Goal: Task Accomplishment & Management: Use online tool/utility

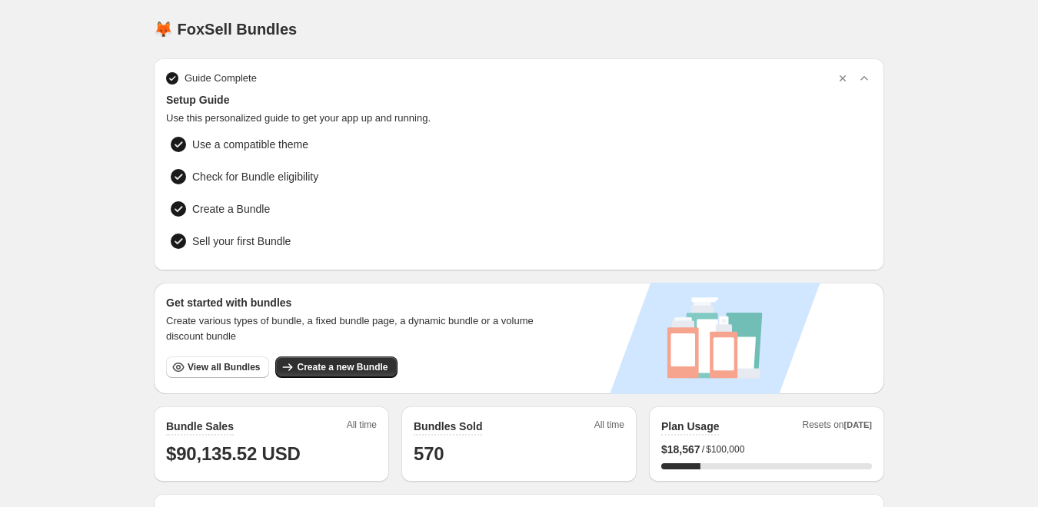
scroll to position [90, 0]
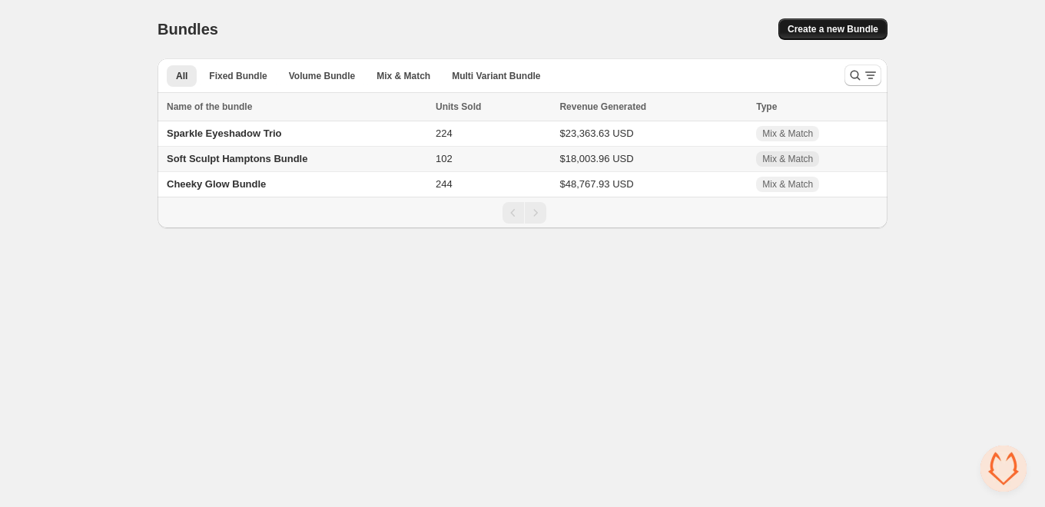
click at [812, 31] on span "Create a new Bundle" at bounding box center [833, 29] width 91 height 12
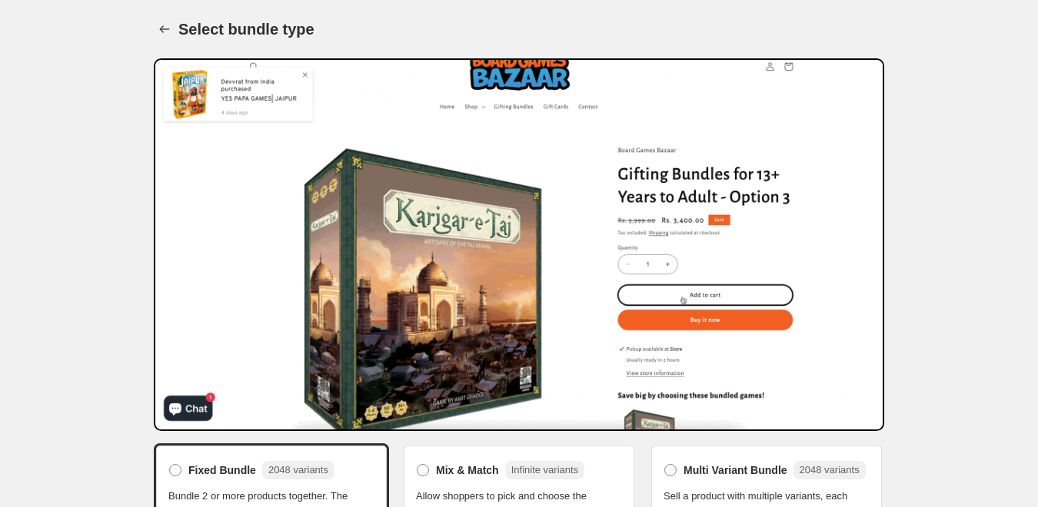
scroll to position [185, 0]
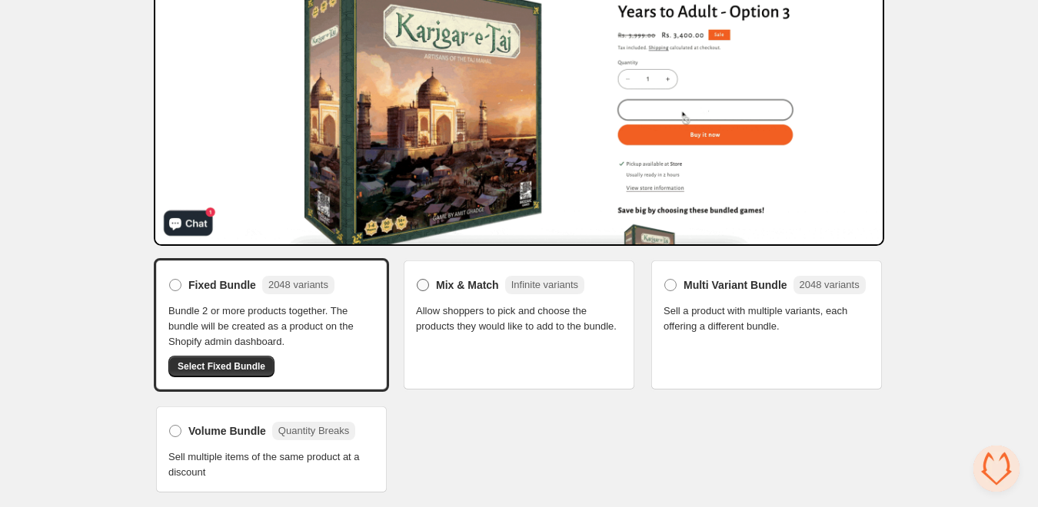
click at [421, 284] on span at bounding box center [423, 285] width 12 height 12
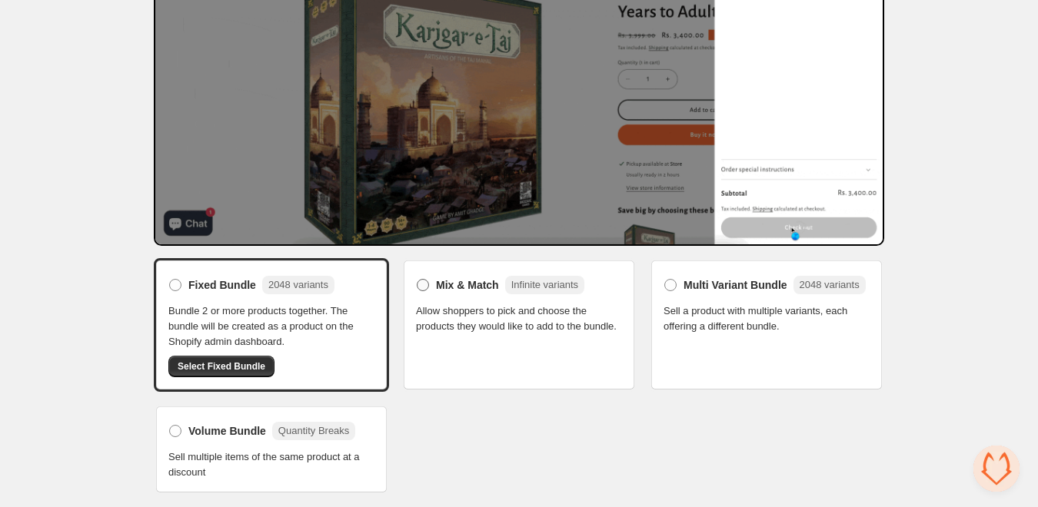
scroll to position [158, 0]
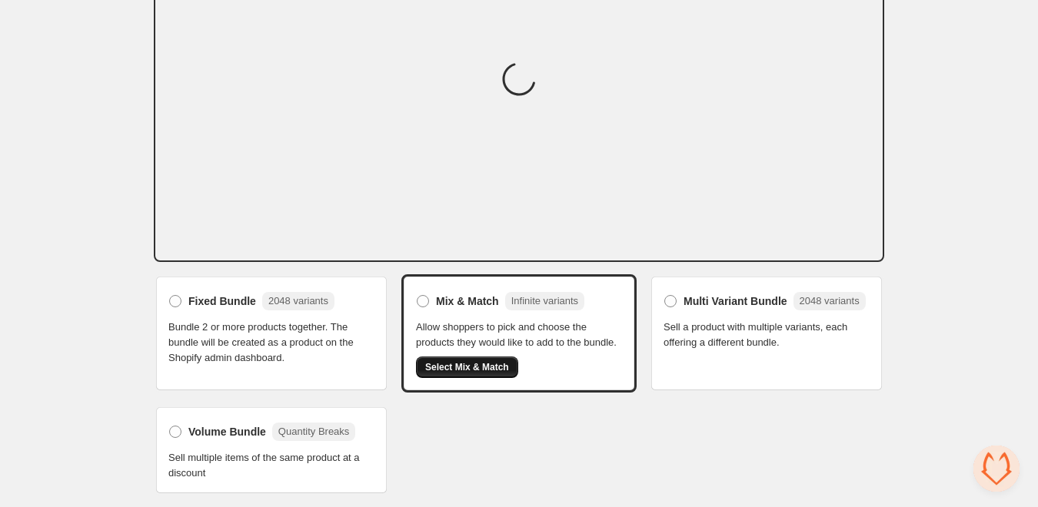
click at [487, 370] on span "Select Mix & Match" at bounding box center [467, 367] width 84 height 12
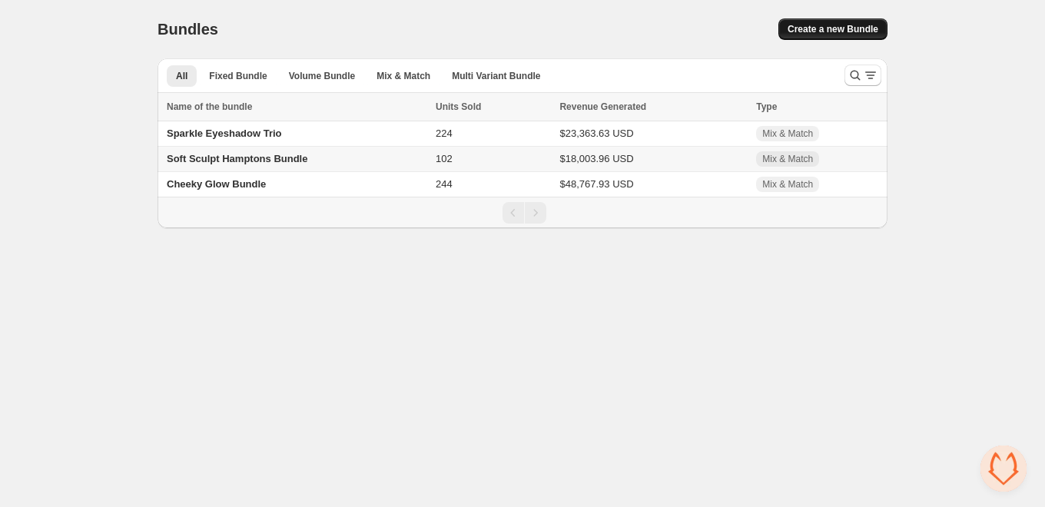
click at [833, 31] on span "Create a new Bundle" at bounding box center [833, 29] width 91 height 12
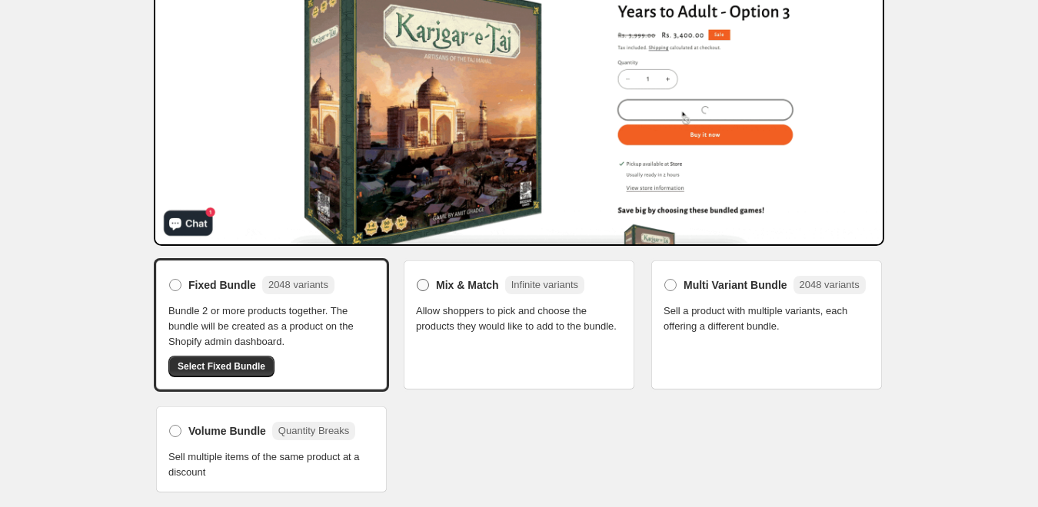
click at [443, 280] on span "Mix & Match" at bounding box center [467, 284] width 63 height 15
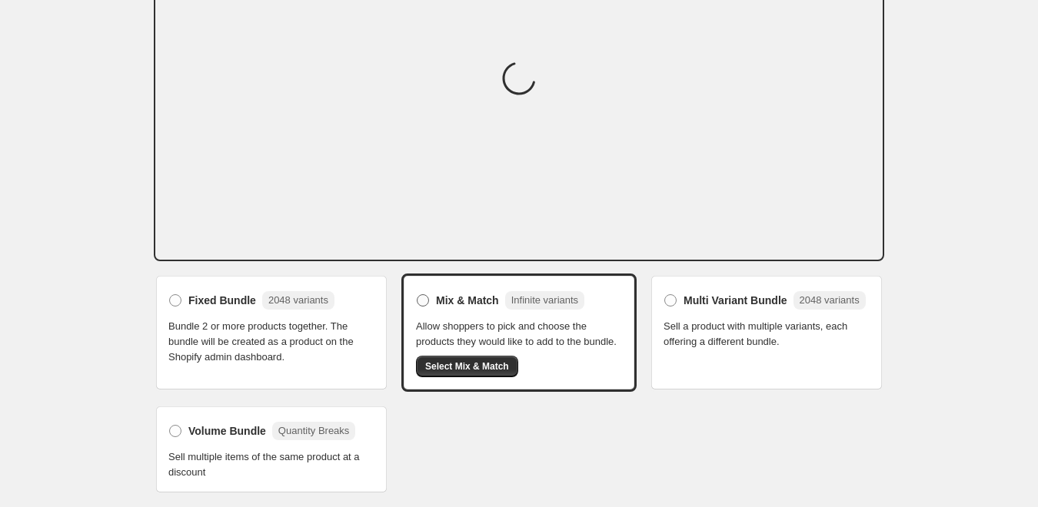
scroll to position [158, 0]
click at [480, 364] on span "Select Mix & Match" at bounding box center [467, 367] width 84 height 12
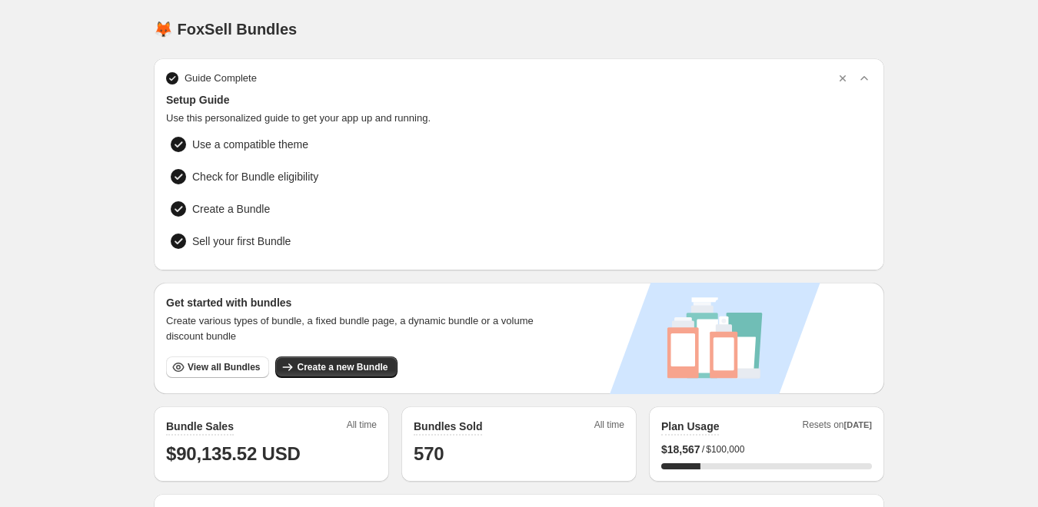
scroll to position [195, 0]
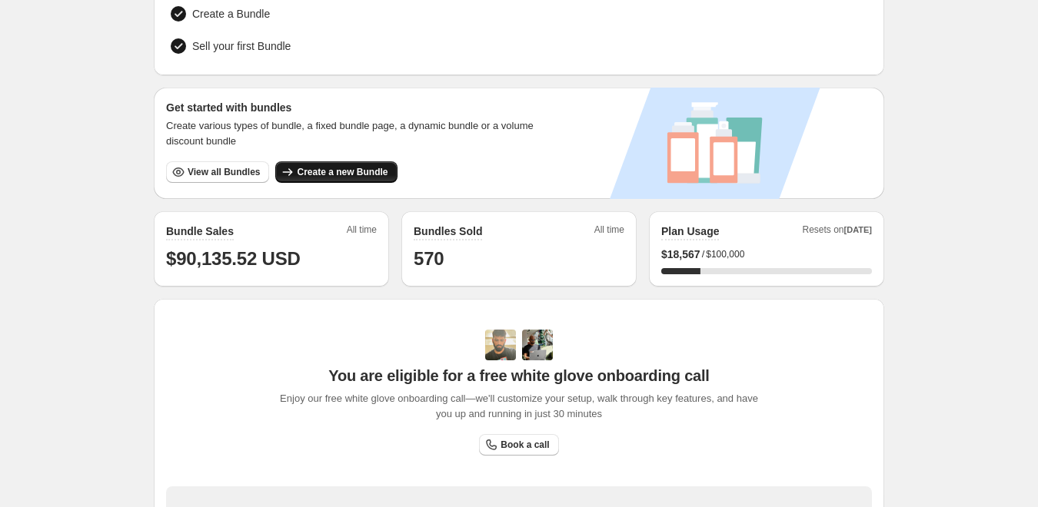
click at [355, 169] on span "Create a new Bundle" at bounding box center [342, 172] width 91 height 12
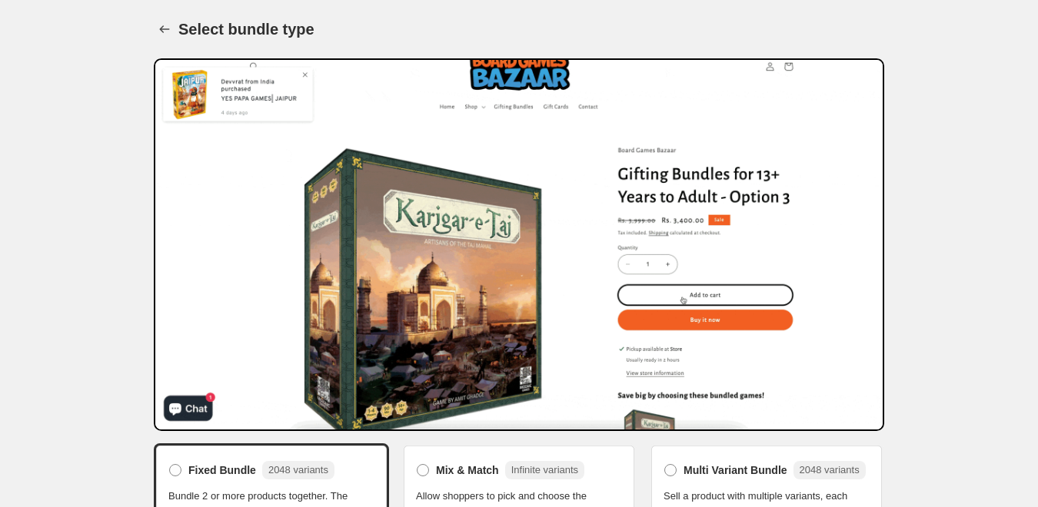
scroll to position [185, 0]
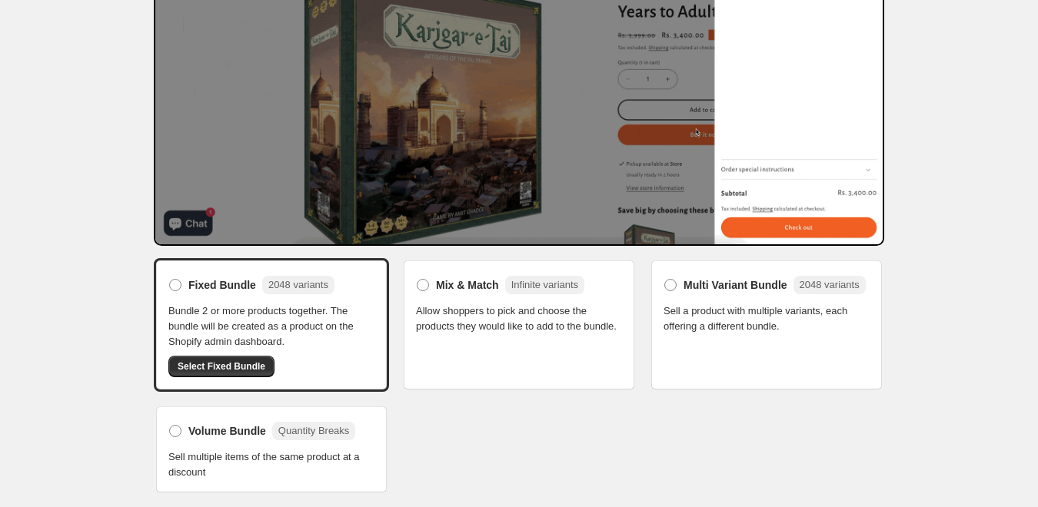
click at [457, 306] on span "Allow shoppers to pick and choose the products they would like to add to the bu…" at bounding box center [519, 319] width 206 height 31
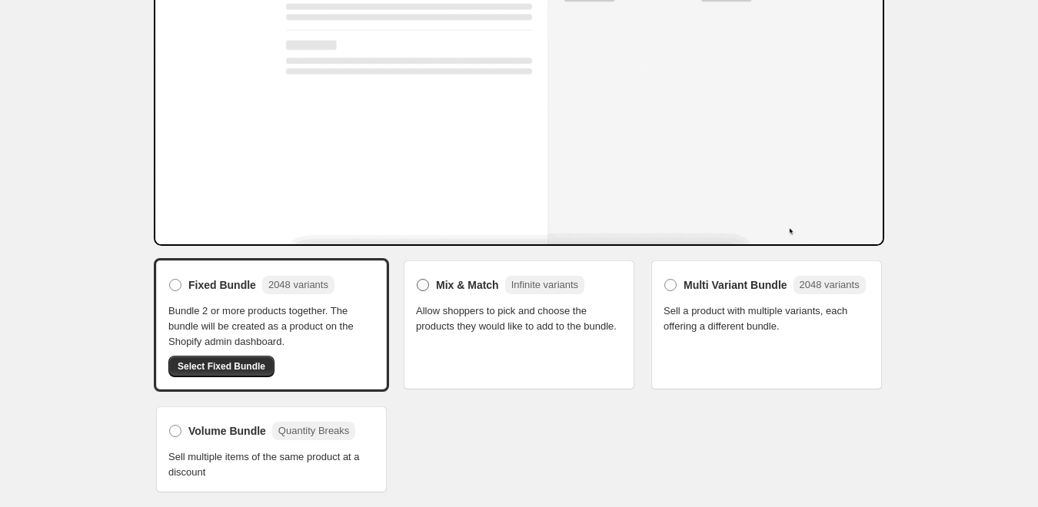
click at [448, 286] on span "Mix & Match" at bounding box center [467, 284] width 63 height 15
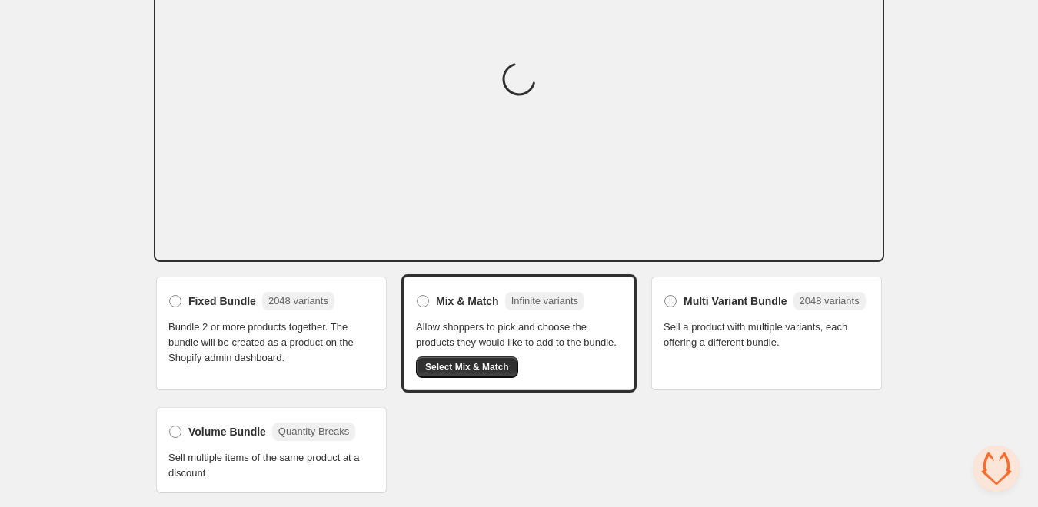
scroll to position [0, 0]
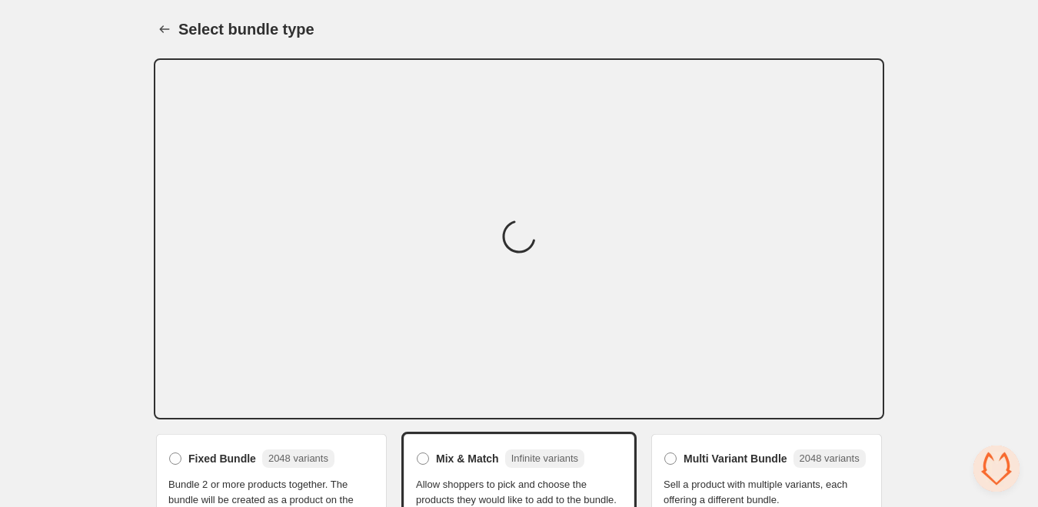
click at [231, 30] on h1 "Select bundle type" at bounding box center [246, 29] width 136 height 18
drag, startPoint x: 231, startPoint y: 30, endPoint x: 105, endPoint y: -12, distance: 132.2
click at [105, 0] on html "Home Bundles Analytics Plan and Billing Select bundle type. This page is ready …" at bounding box center [519, 253] width 1038 height 507
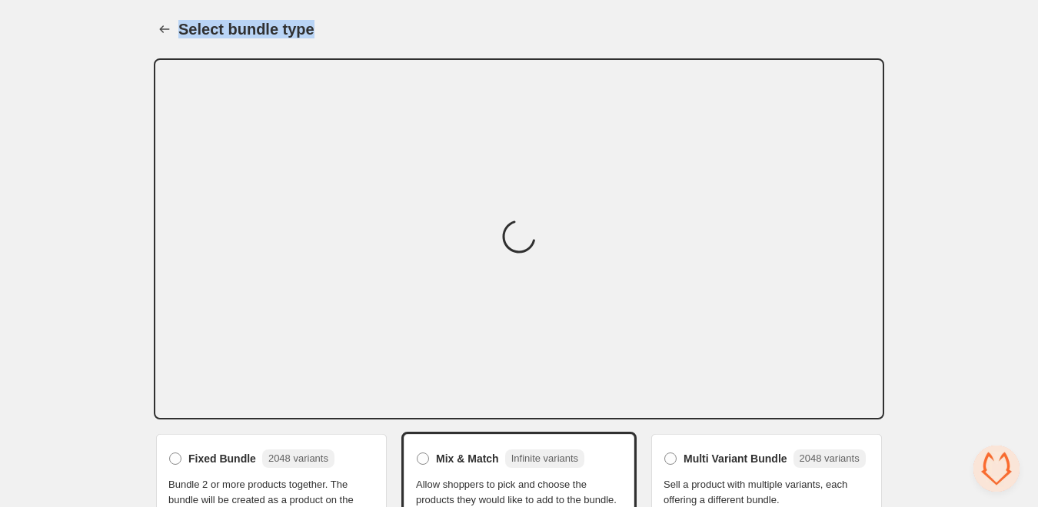
click at [251, 29] on h1 "Select bundle type" at bounding box center [246, 29] width 136 height 18
click at [229, 22] on h1 "Select bundle type" at bounding box center [246, 29] width 136 height 18
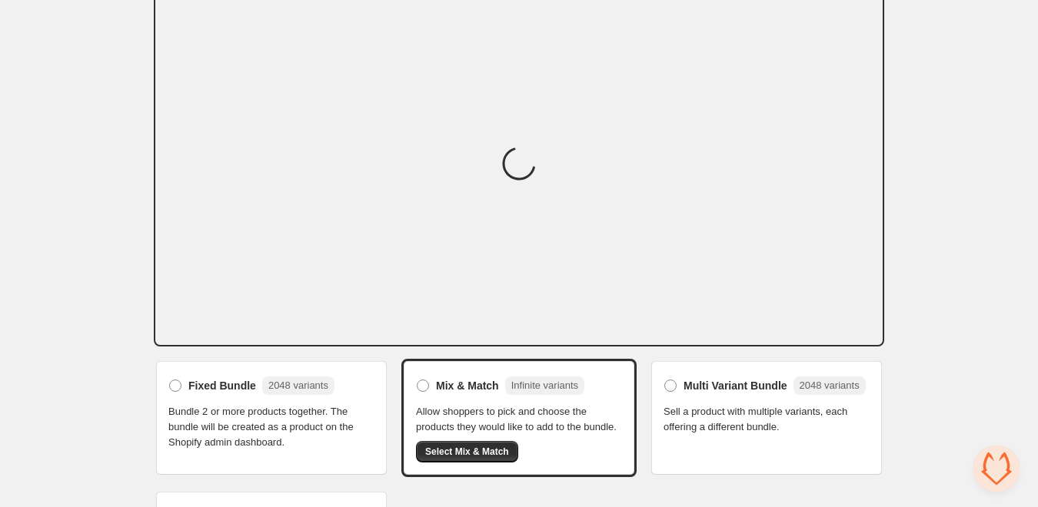
scroll to position [101, 0]
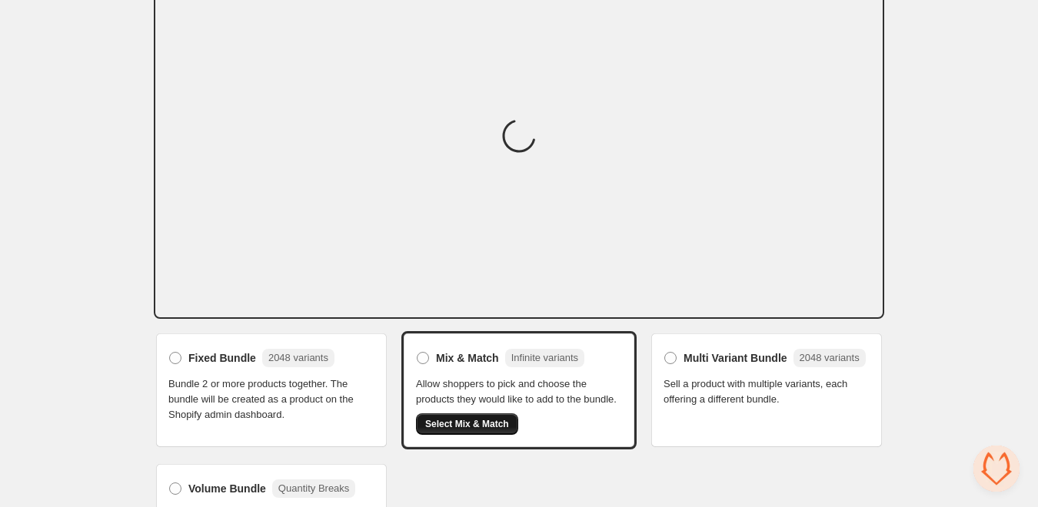
click at [447, 423] on span "Select Mix & Match" at bounding box center [467, 424] width 84 height 12
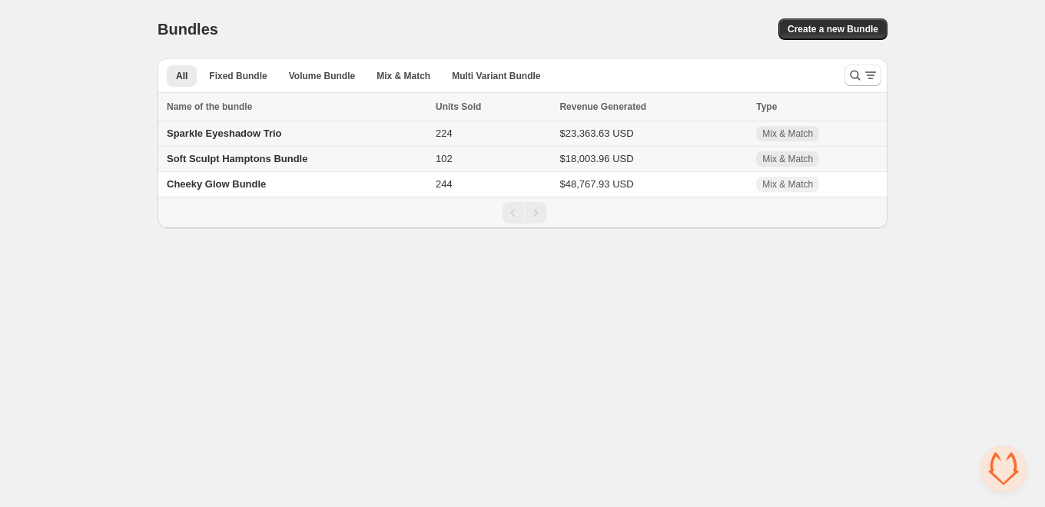
click at [222, 136] on span "Sparkle Eyeshadow Trio" at bounding box center [224, 134] width 115 height 12
click at [402, 73] on span "Mix & Match" at bounding box center [404, 76] width 54 height 12
click at [822, 41] on div "Bundles. This page is ready Bundles Create a new Bundle" at bounding box center [523, 29] width 730 height 58
click at [819, 34] on span "Create a new Bundle" at bounding box center [833, 29] width 91 height 12
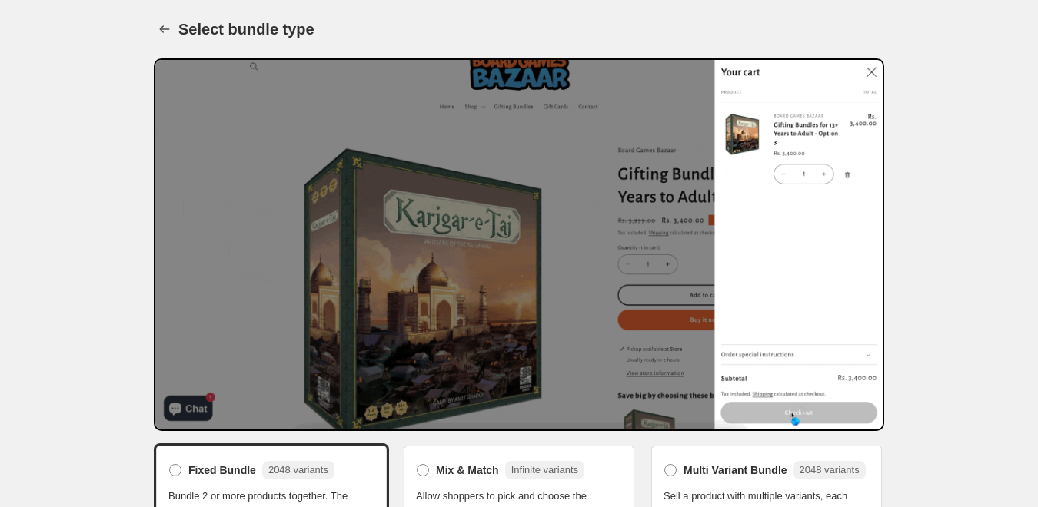
scroll to position [81, 0]
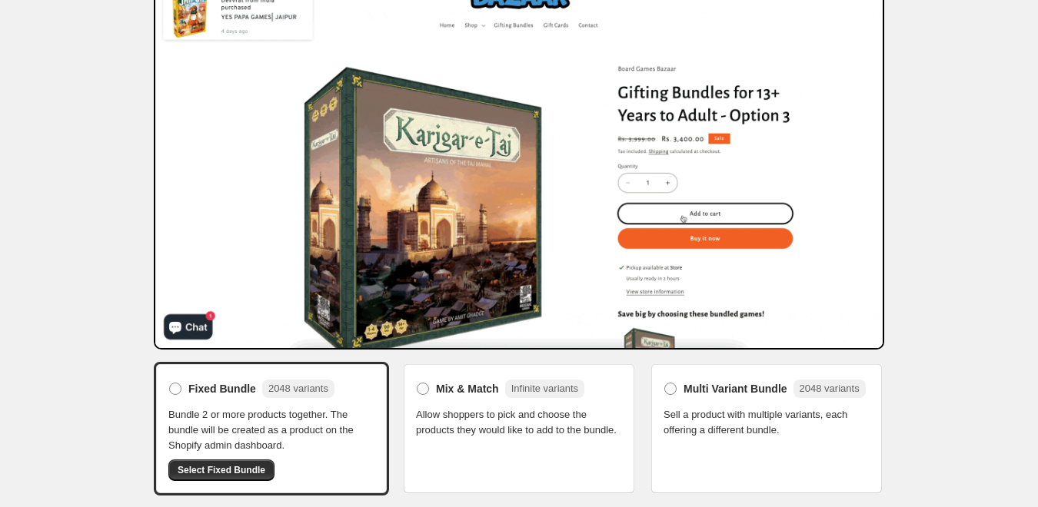
click at [539, 416] on span "Allow shoppers to pick and choose the products they would like to add to the bu…" at bounding box center [519, 422] width 206 height 31
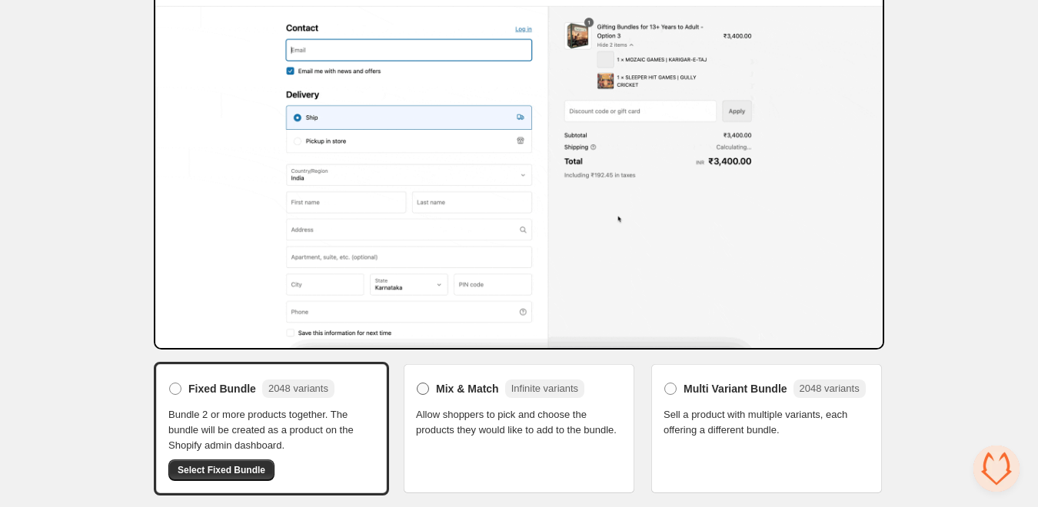
click at [470, 394] on span "Mix & Match" at bounding box center [467, 388] width 63 height 15
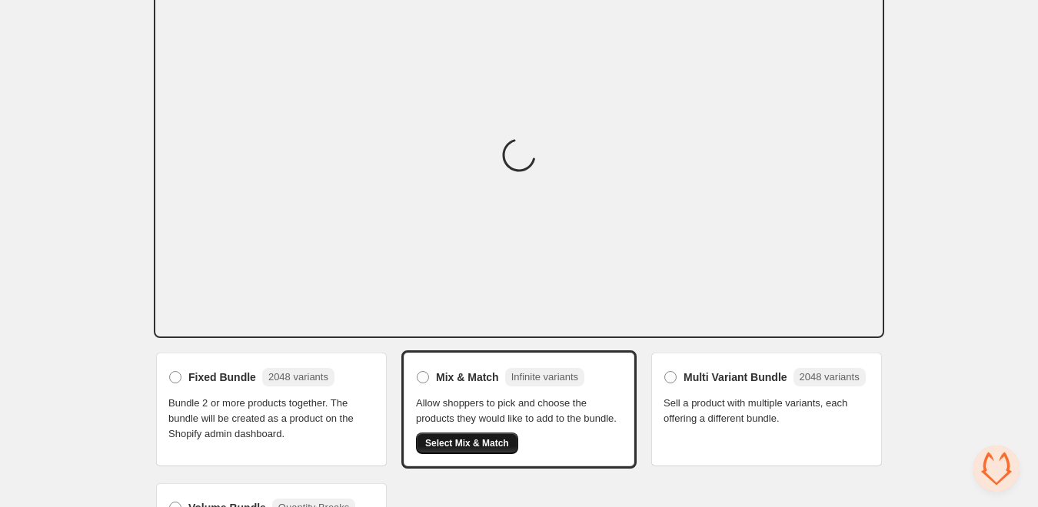
click at [464, 450] on button "Select Mix & Match" at bounding box center [467, 444] width 102 height 22
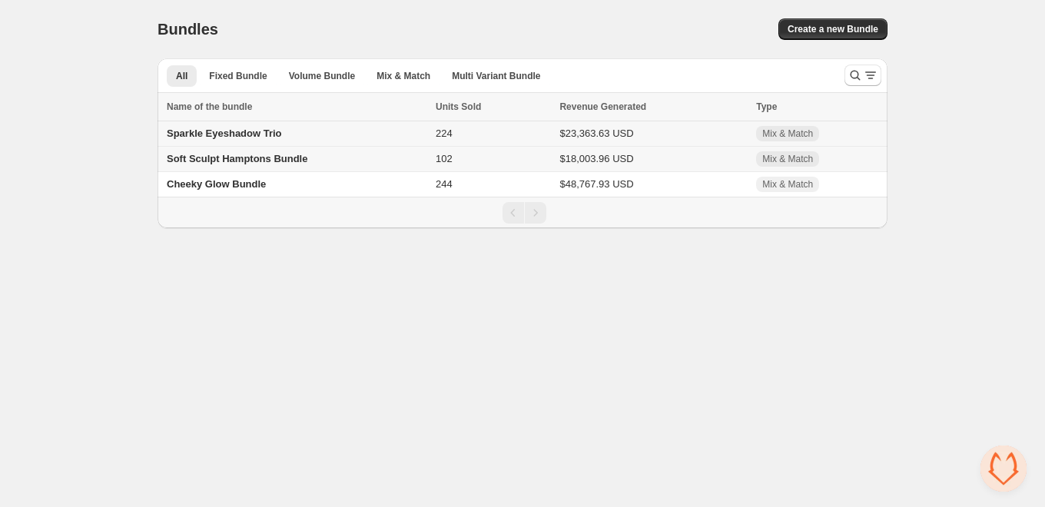
click at [214, 134] on span "Sparkle Eyeshadow Trio" at bounding box center [224, 134] width 115 height 12
click at [231, 135] on span "Sparkle Eyeshadow Trio" at bounding box center [224, 134] width 115 height 12
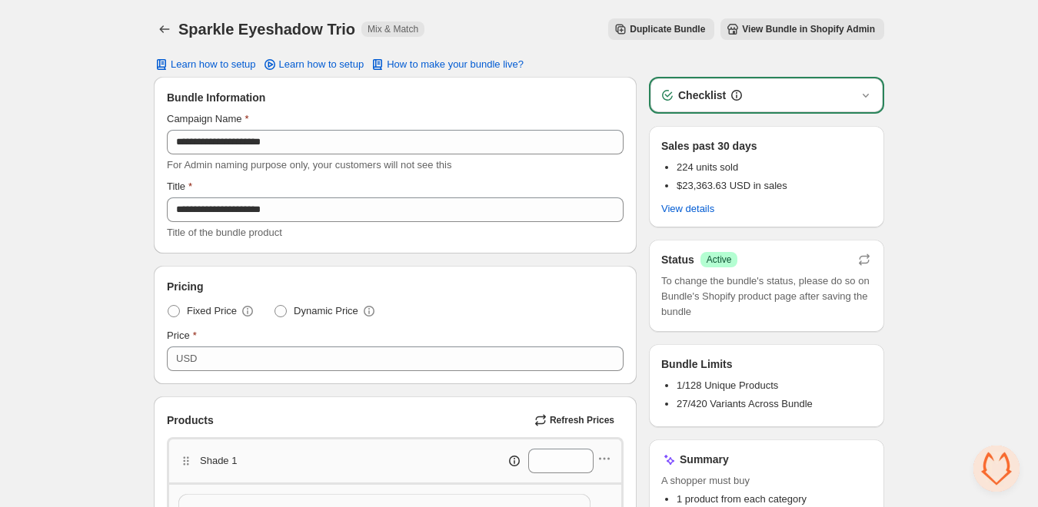
click at [656, 33] on span "Duplicate Bundle" at bounding box center [666, 29] width 75 height 12
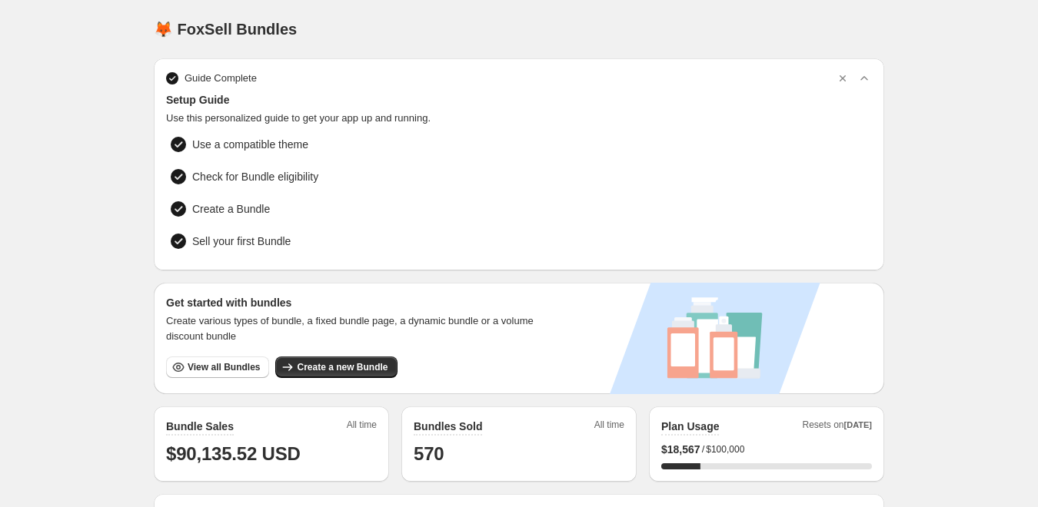
scroll to position [80, 0]
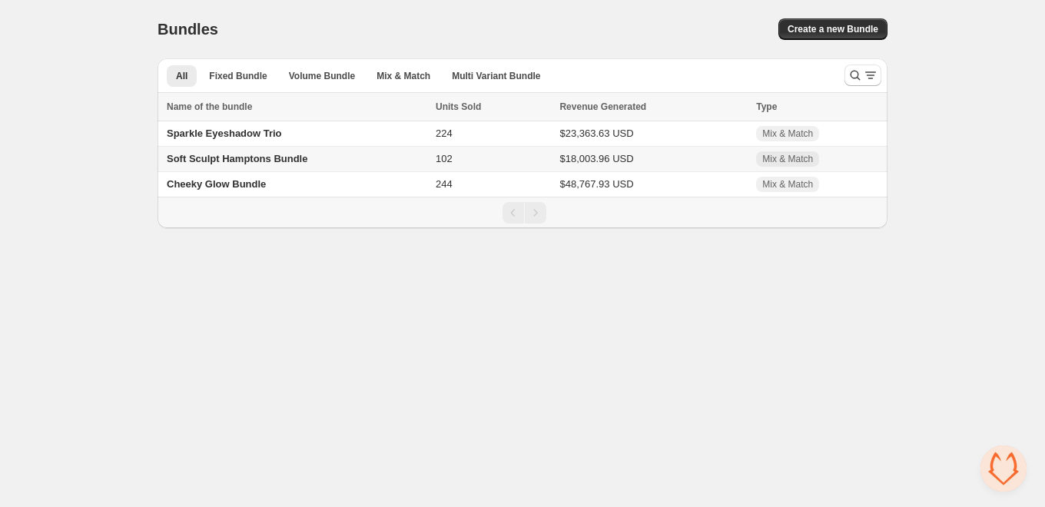
click at [999, 472] on span "Open chat" at bounding box center [1004, 469] width 46 height 46
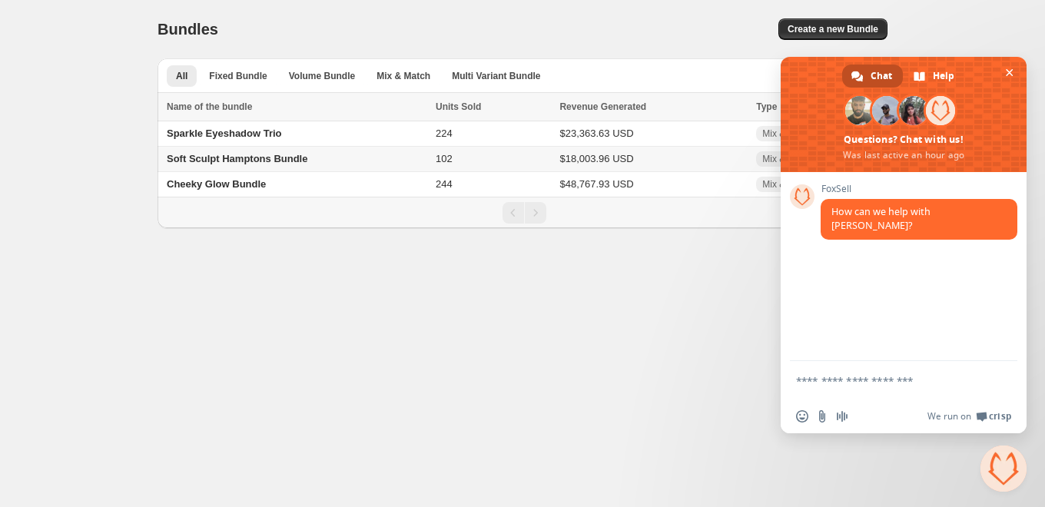
click at [673, 298] on body "Home Bundles Analytics Plan and Billing Bundles. This page is ready Bundles Cre…" at bounding box center [522, 253] width 1045 height 507
click at [1011, 475] on span "Close chat" at bounding box center [1004, 469] width 46 height 46
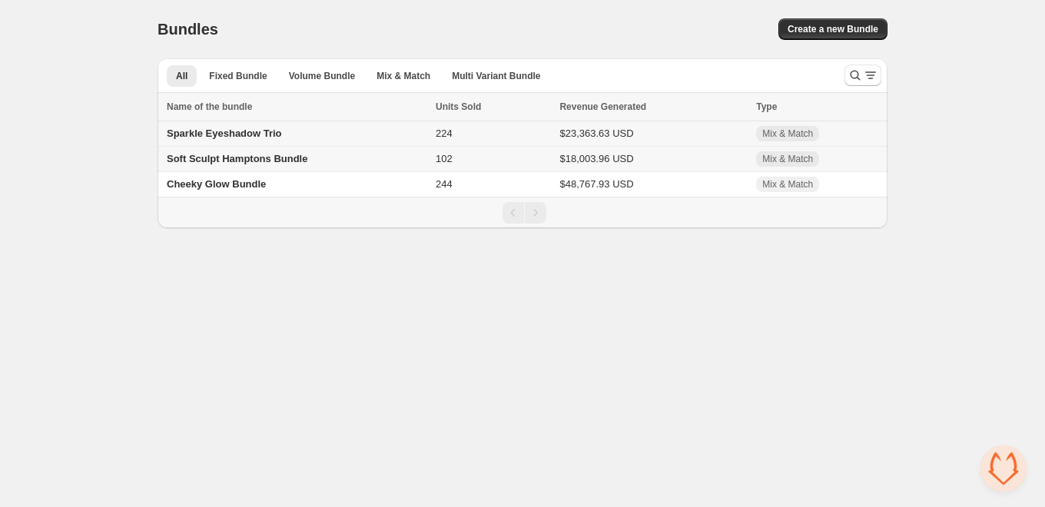
click at [213, 131] on span "Sparkle Eyeshadow Trio" at bounding box center [224, 134] width 115 height 12
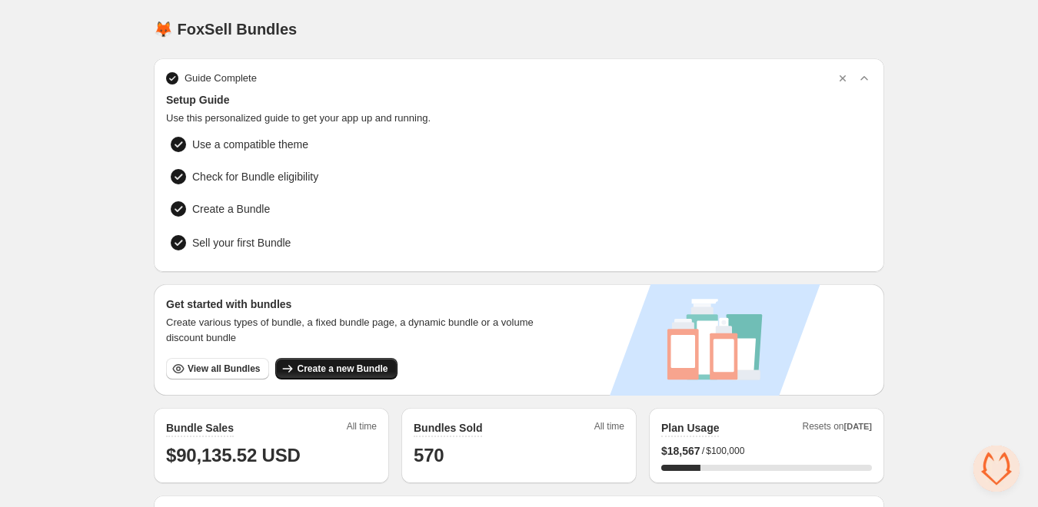
click at [362, 373] on button "Create a new Bundle" at bounding box center [335, 369] width 121 height 22
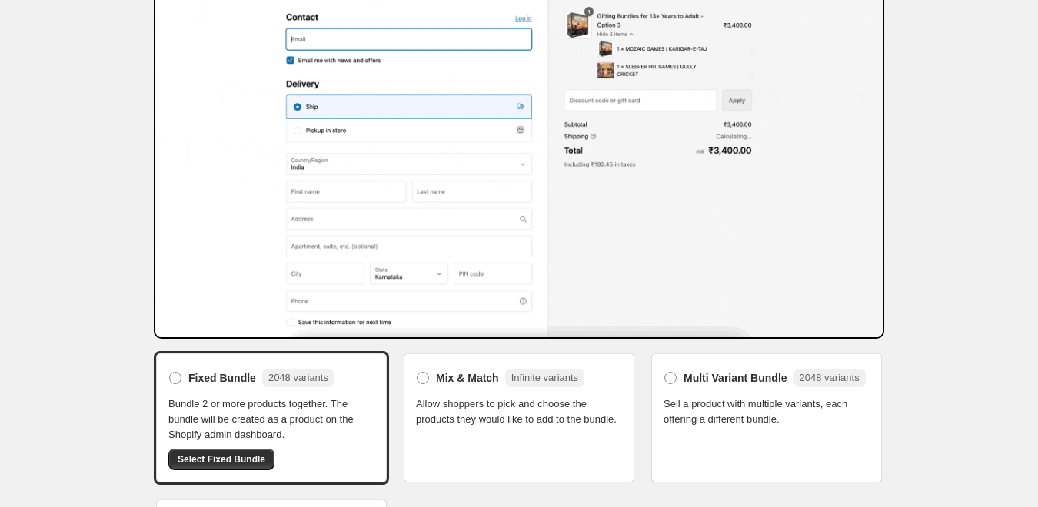
scroll to position [94, 0]
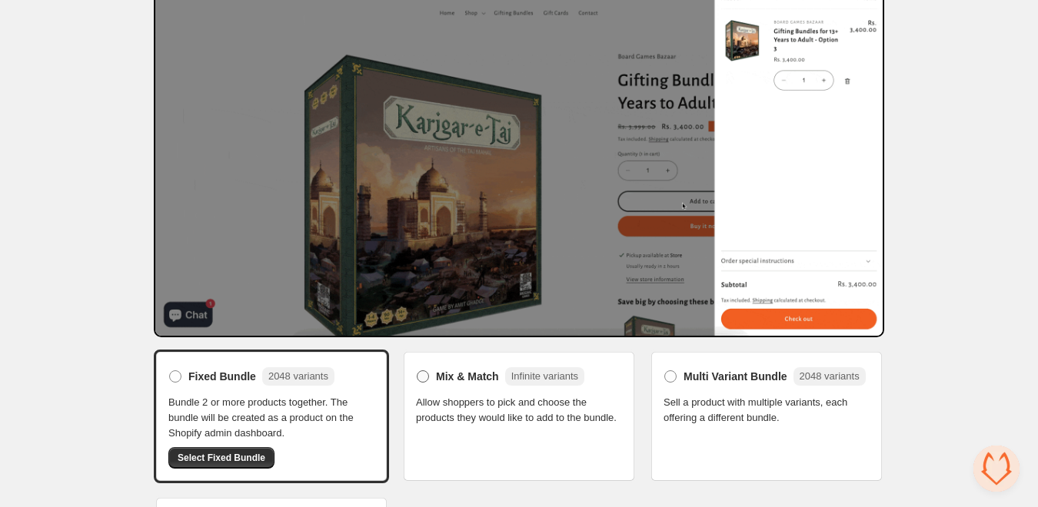
click at [447, 385] on div "Mix & Match Infinite variants" at bounding box center [510, 376] width 148 height 18
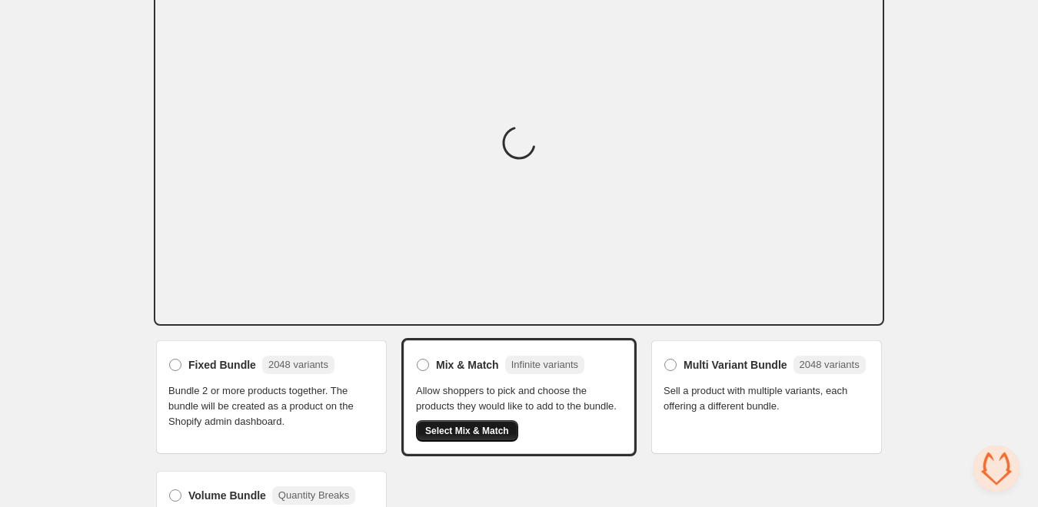
click at [478, 434] on span "Select Mix & Match" at bounding box center [467, 431] width 84 height 12
